Goal: Task Accomplishment & Management: Use online tool/utility

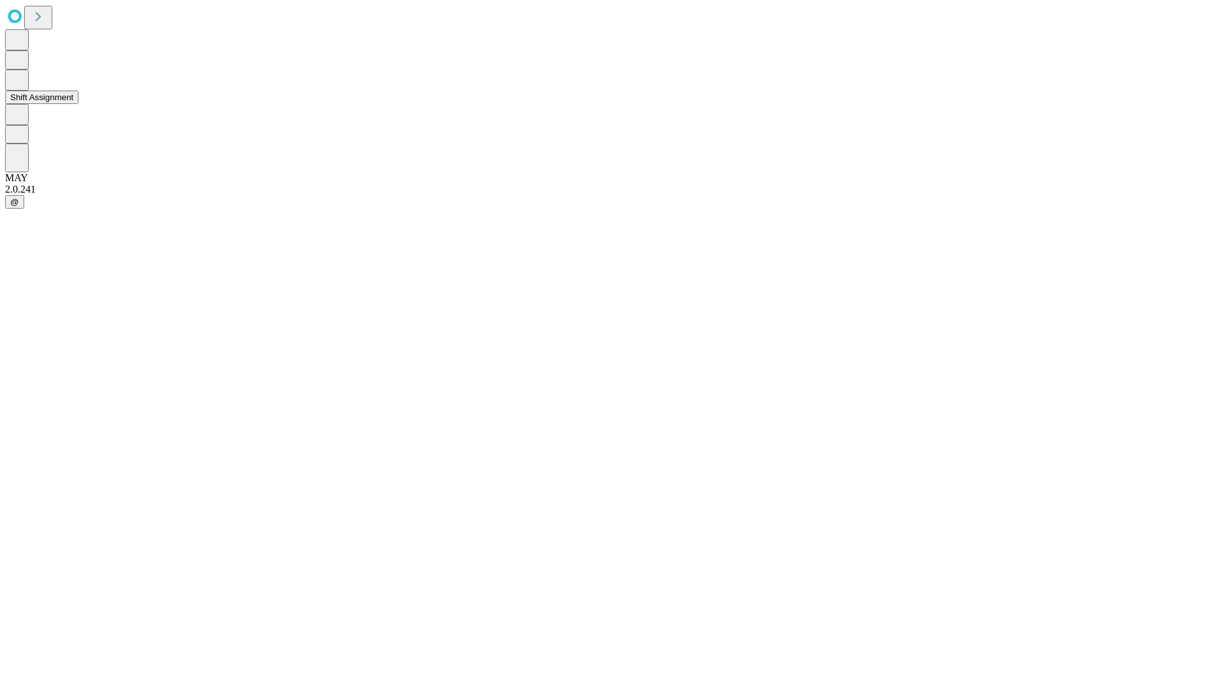
click at [78, 104] on button "Shift Assignment" at bounding box center [41, 97] width 73 height 13
